Goal: Task Accomplishment & Management: Use online tool/utility

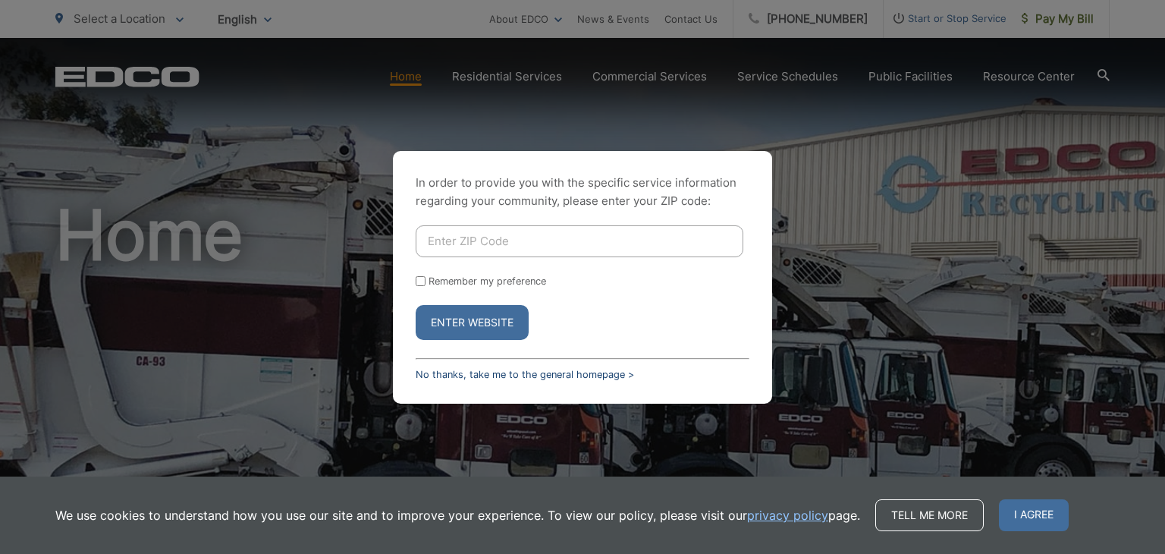
click at [465, 376] on link "No thanks, take me to the general homepage >" at bounding box center [525, 374] width 218 height 11
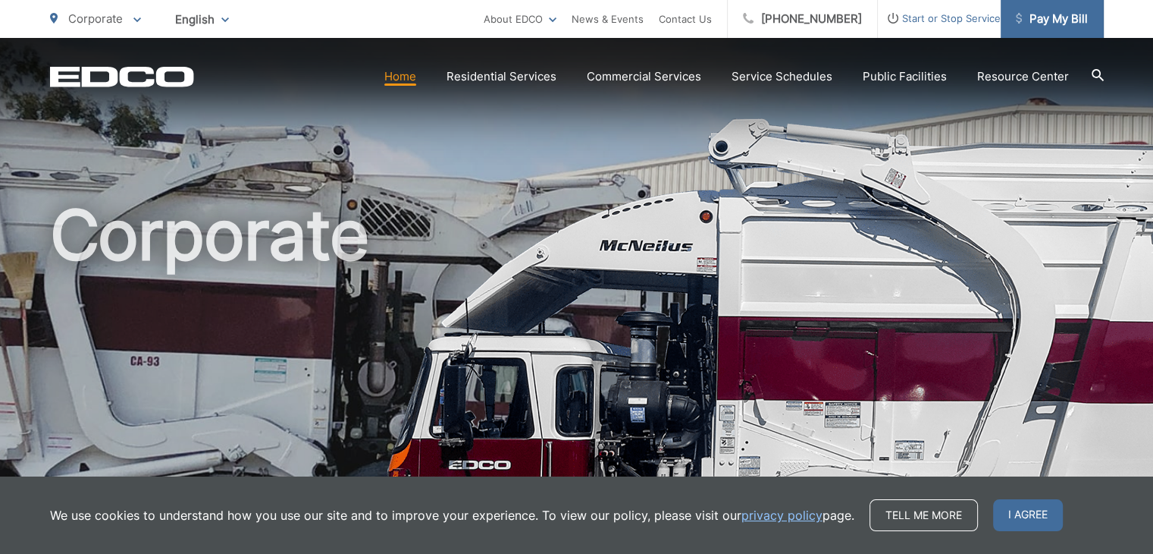
click at [1064, 31] on link "Pay My Bill" at bounding box center [1052, 19] width 103 height 38
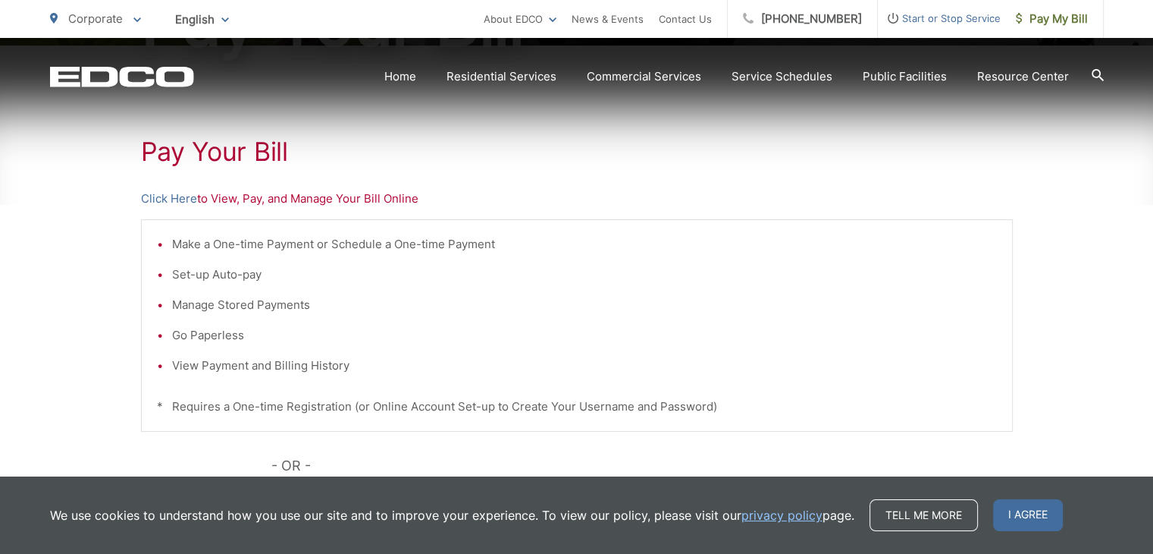
scroll to position [262, 0]
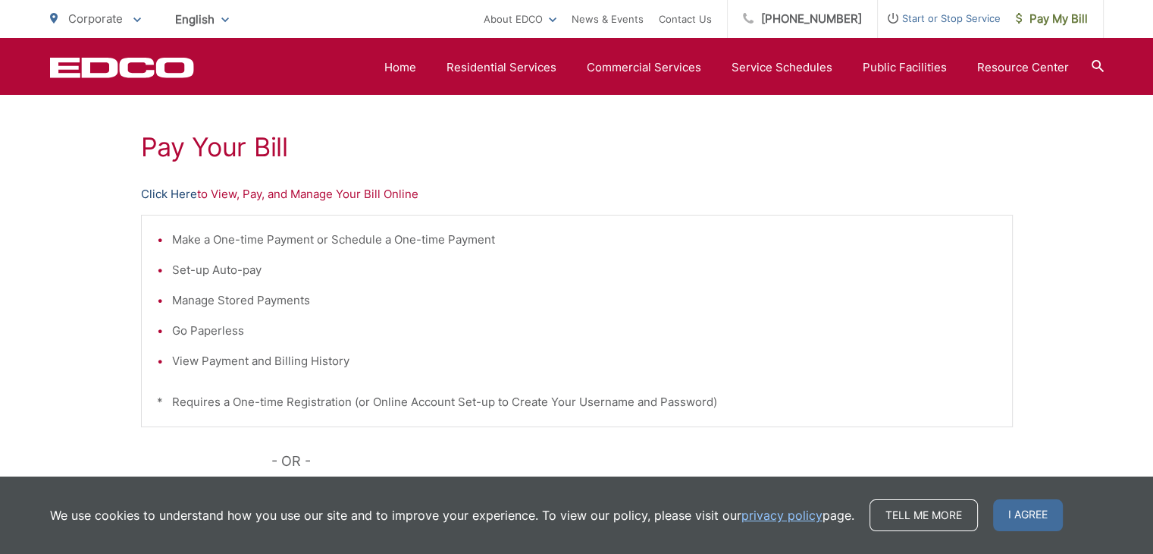
click at [161, 199] on link "Click Here" at bounding box center [169, 194] width 56 height 18
